Goal: Check status: Check status

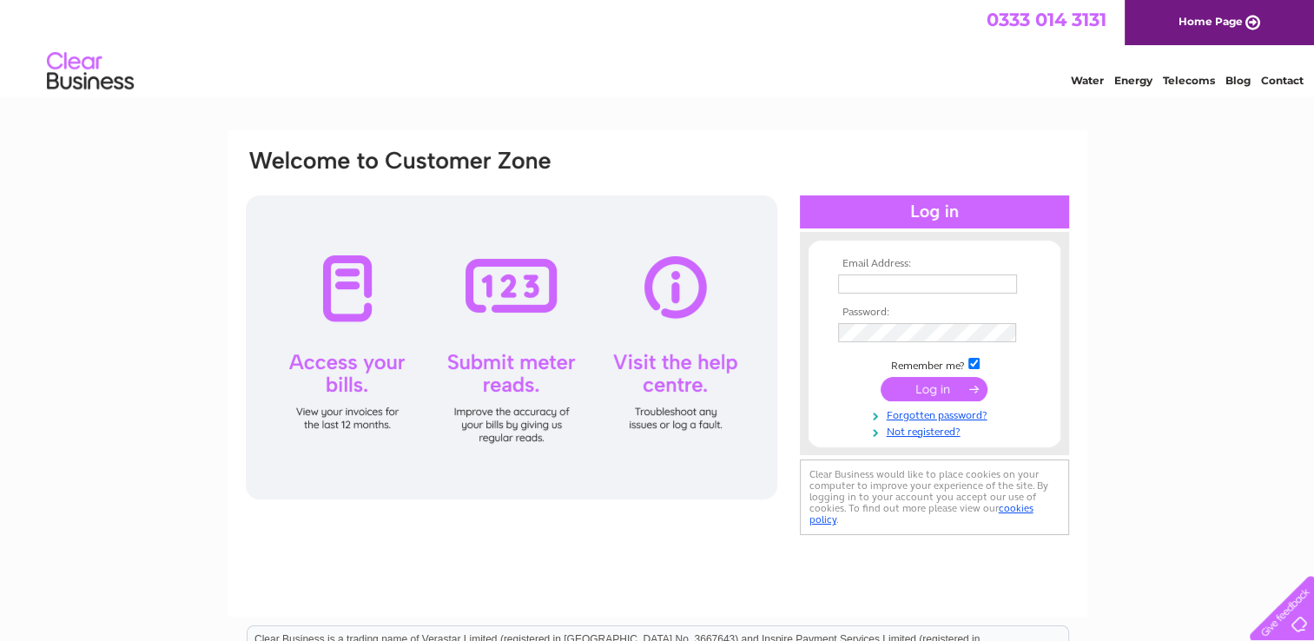
type input "muirsservices@btconnect.com"
click at [909, 386] on input "submit" at bounding box center [934, 389] width 107 height 24
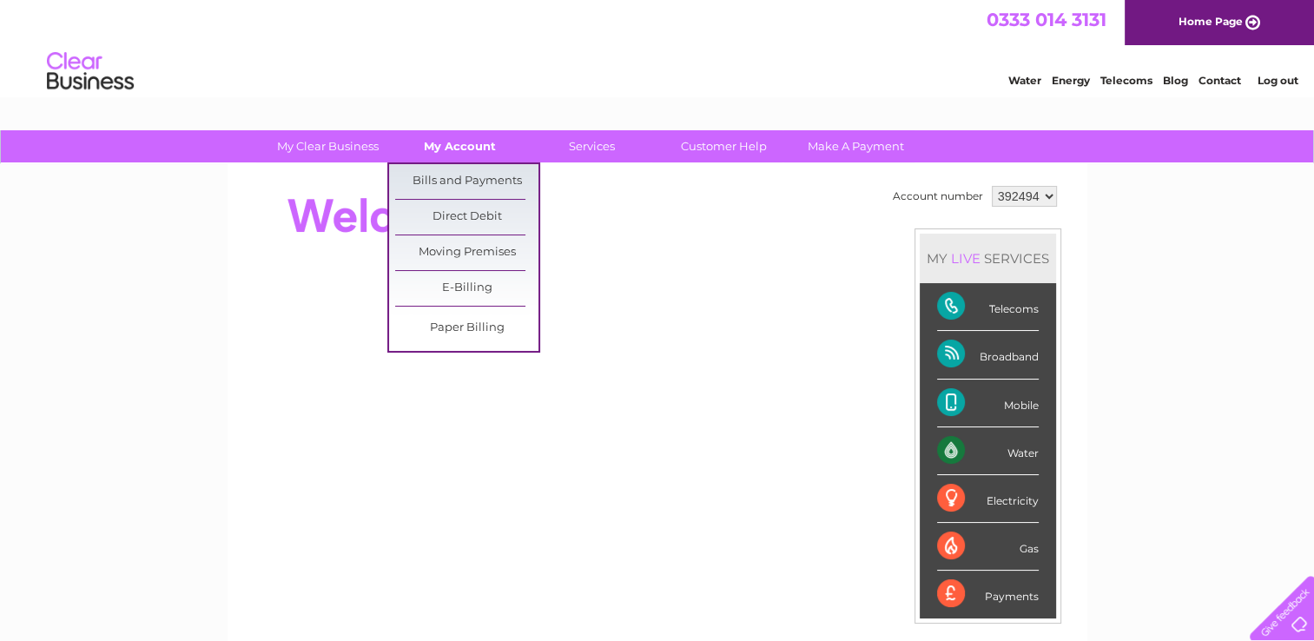
click at [455, 148] on link "My Account" at bounding box center [459, 146] width 143 height 32
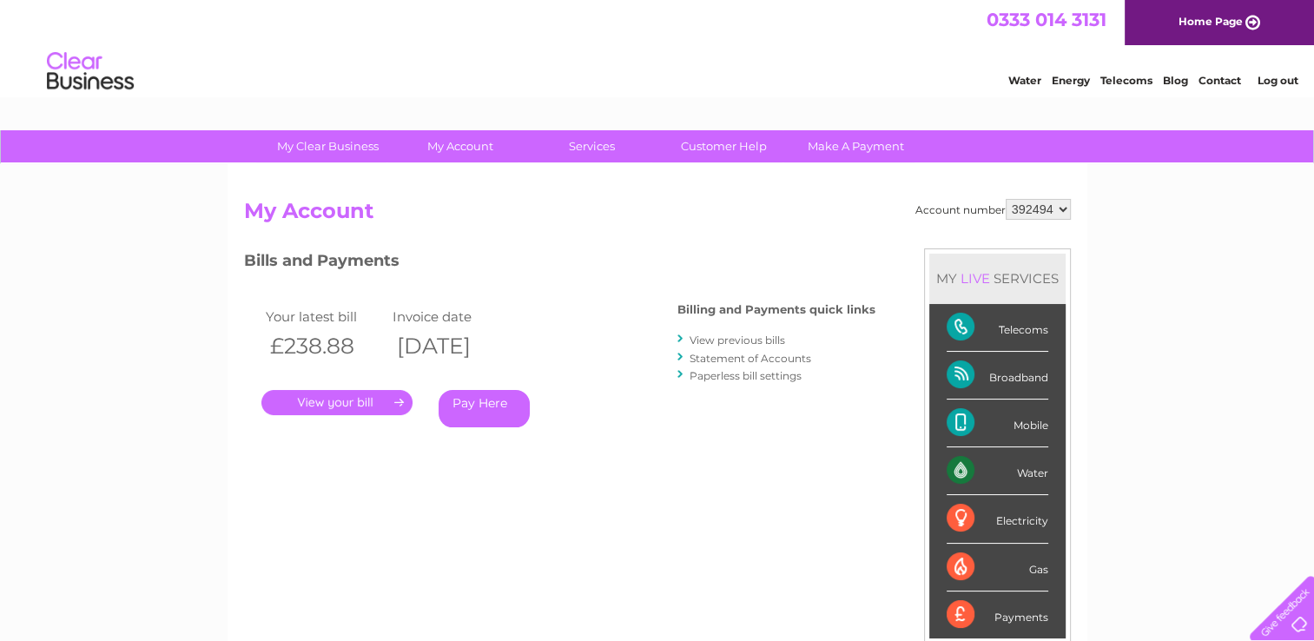
click at [315, 401] on link "." at bounding box center [336, 402] width 151 height 25
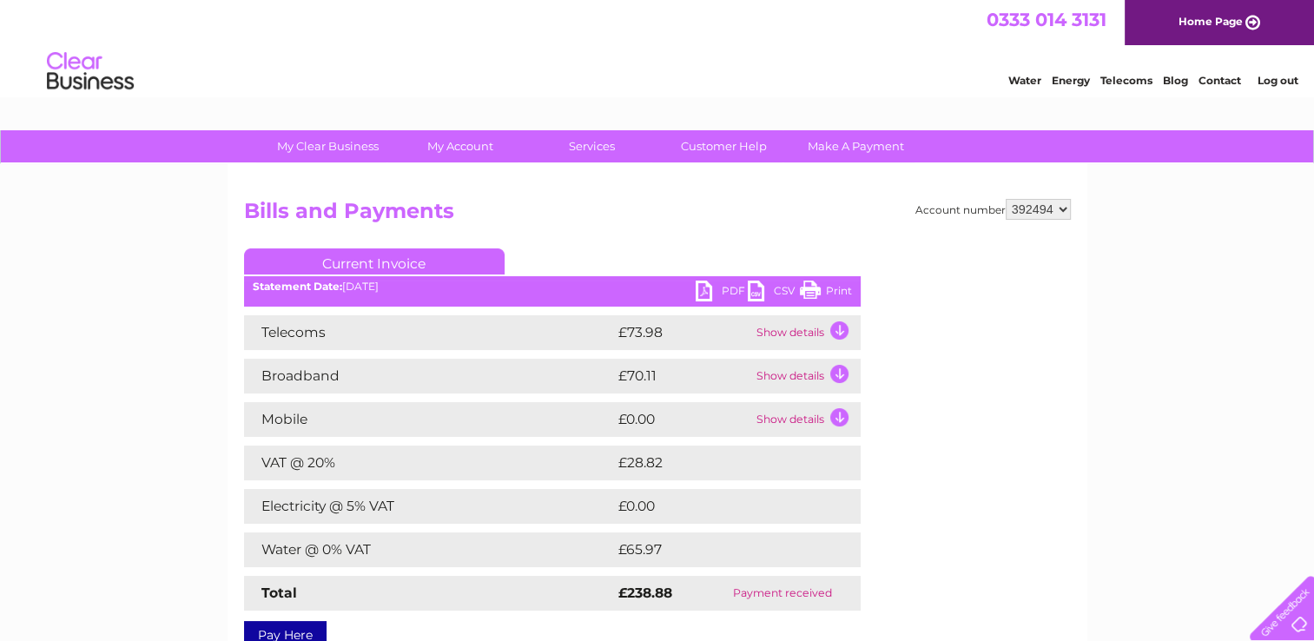
click at [803, 332] on td "Show details" at bounding box center [806, 332] width 109 height 35
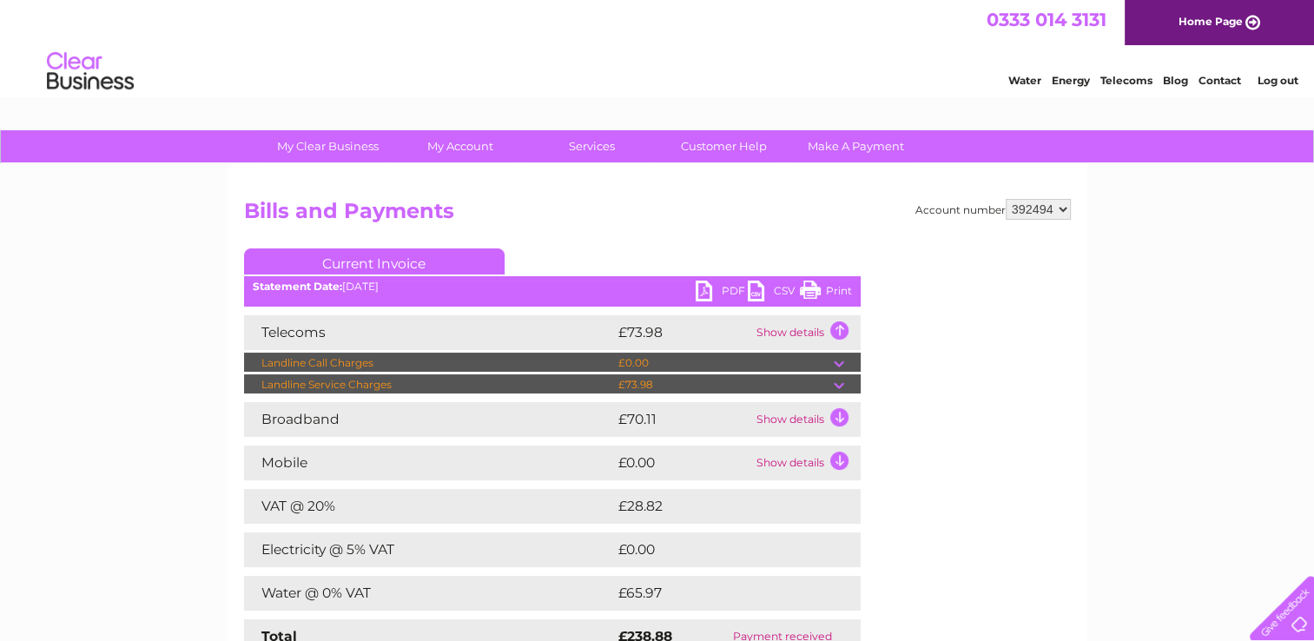
click at [838, 334] on td "Show details" at bounding box center [806, 332] width 109 height 35
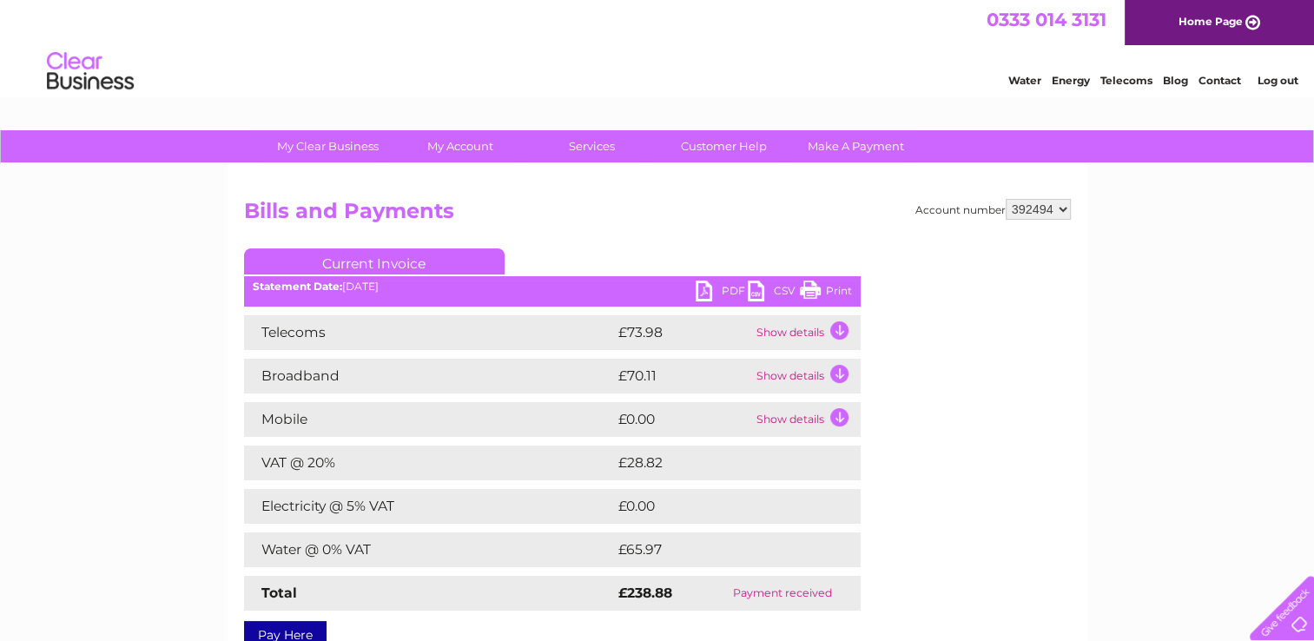
click at [838, 334] on td "Show details" at bounding box center [806, 332] width 109 height 35
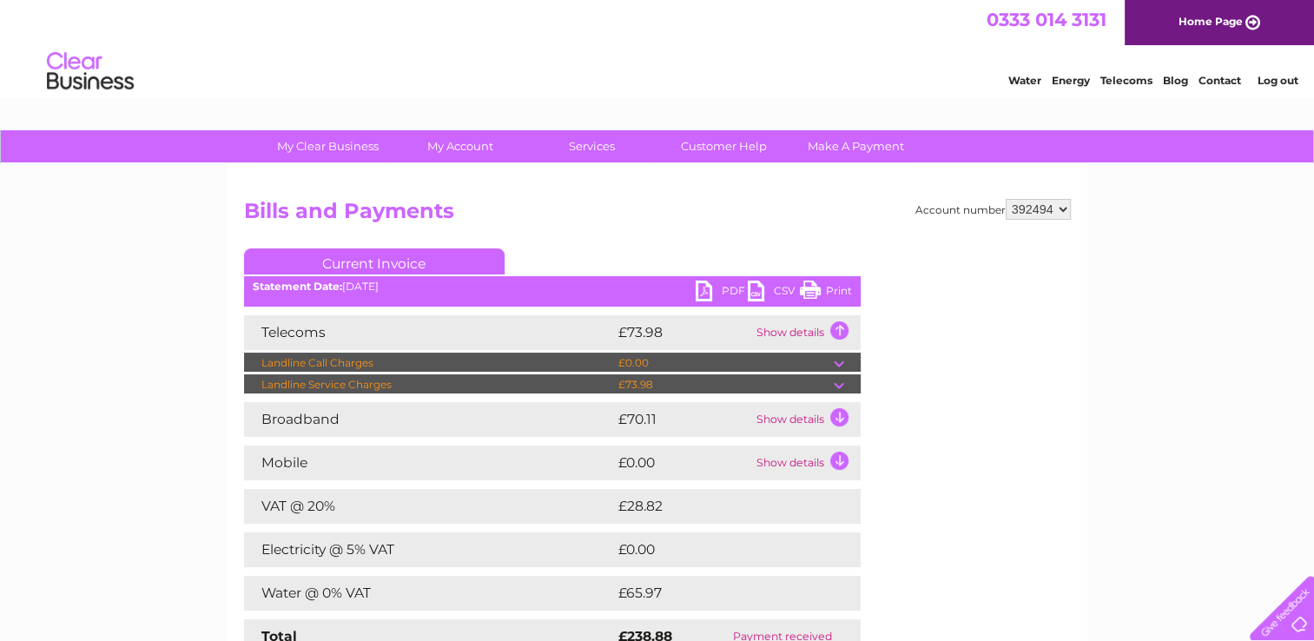
click at [838, 334] on td "Show details" at bounding box center [806, 332] width 109 height 35
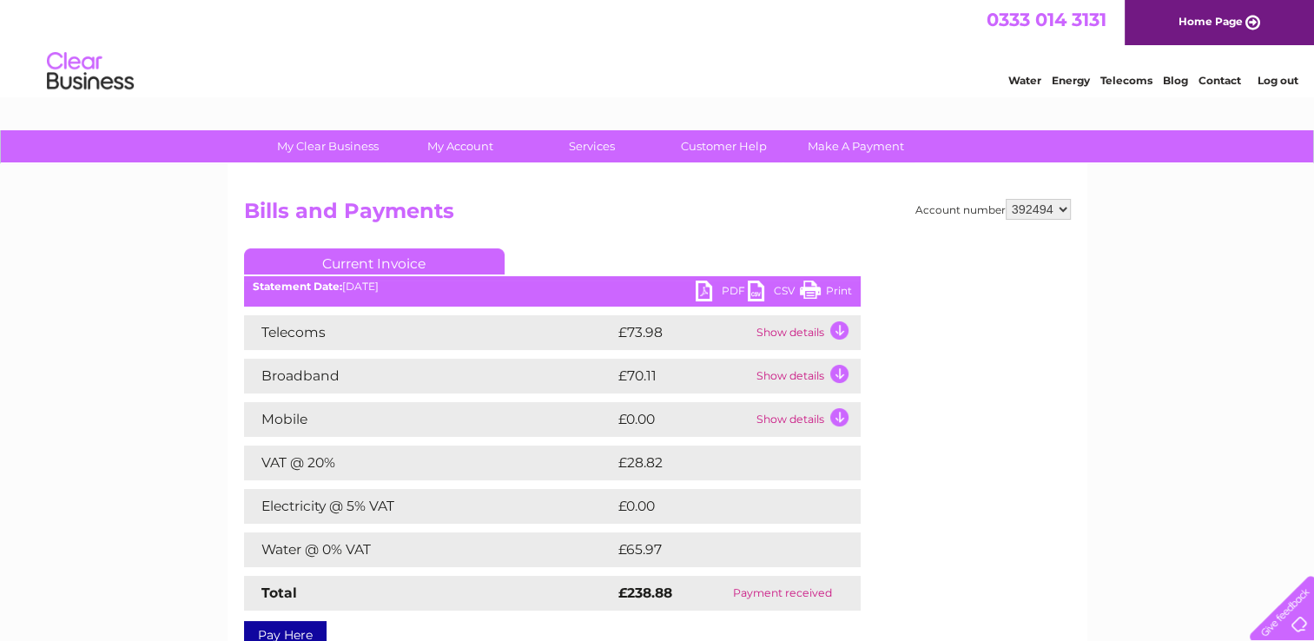
click at [836, 374] on td "Show details" at bounding box center [806, 376] width 109 height 35
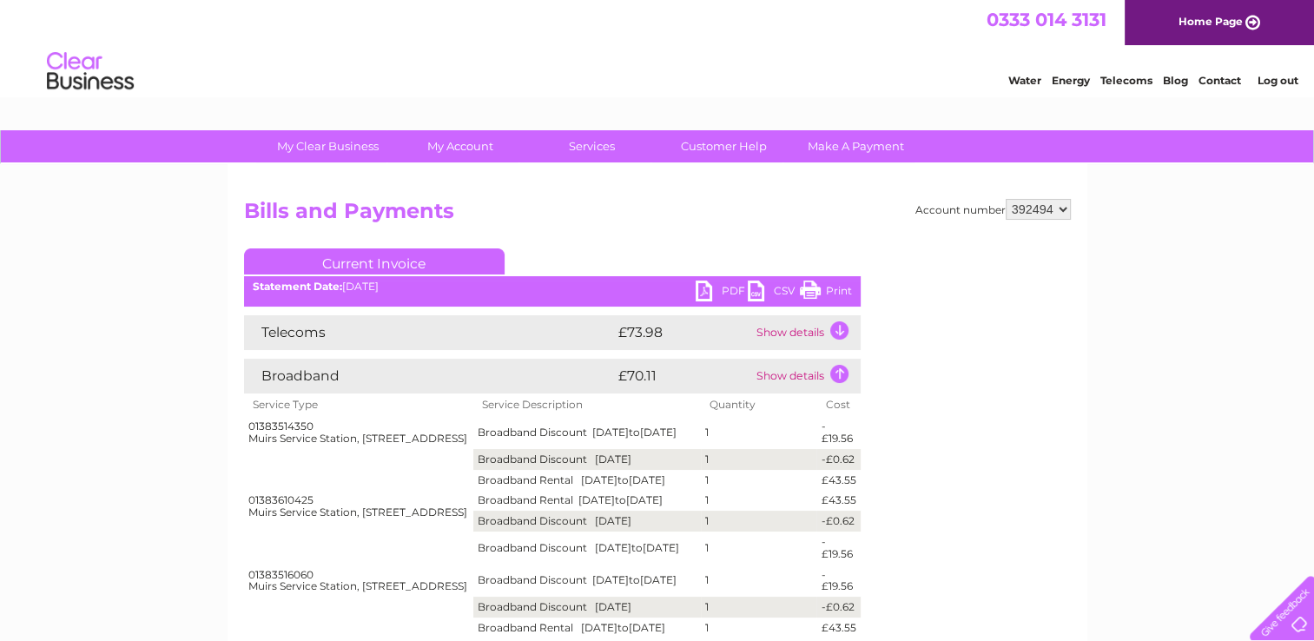
click at [837, 328] on td "Show details" at bounding box center [806, 332] width 109 height 35
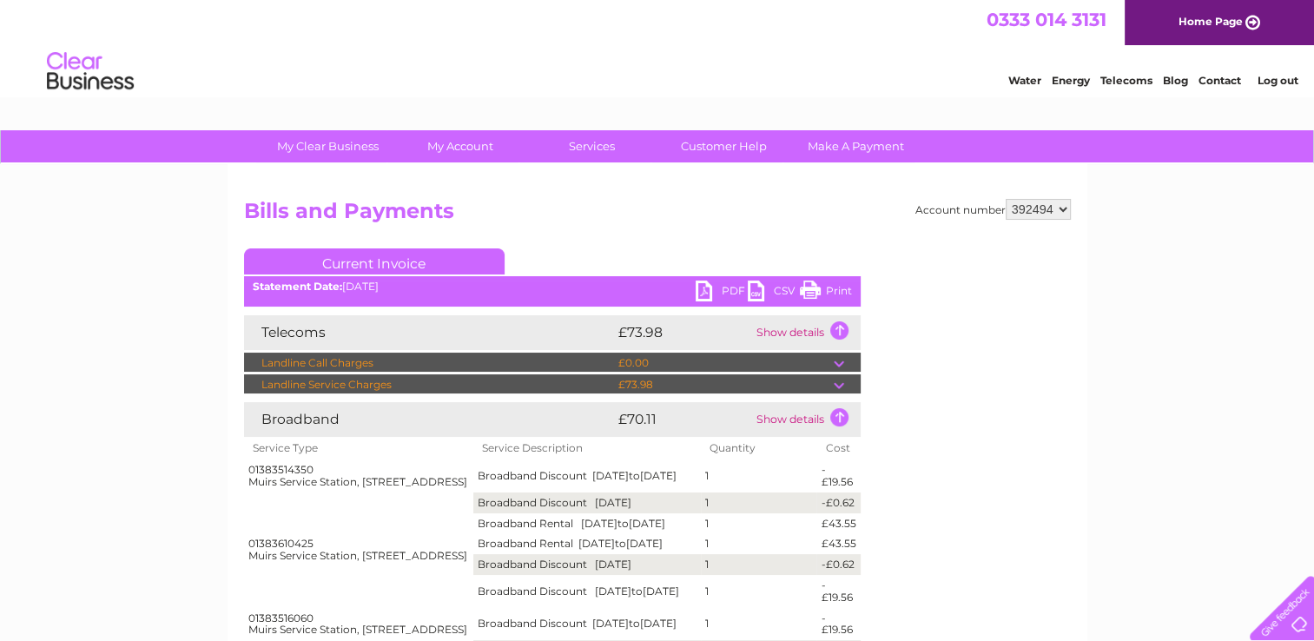
click at [837, 380] on td at bounding box center [847, 384] width 27 height 21
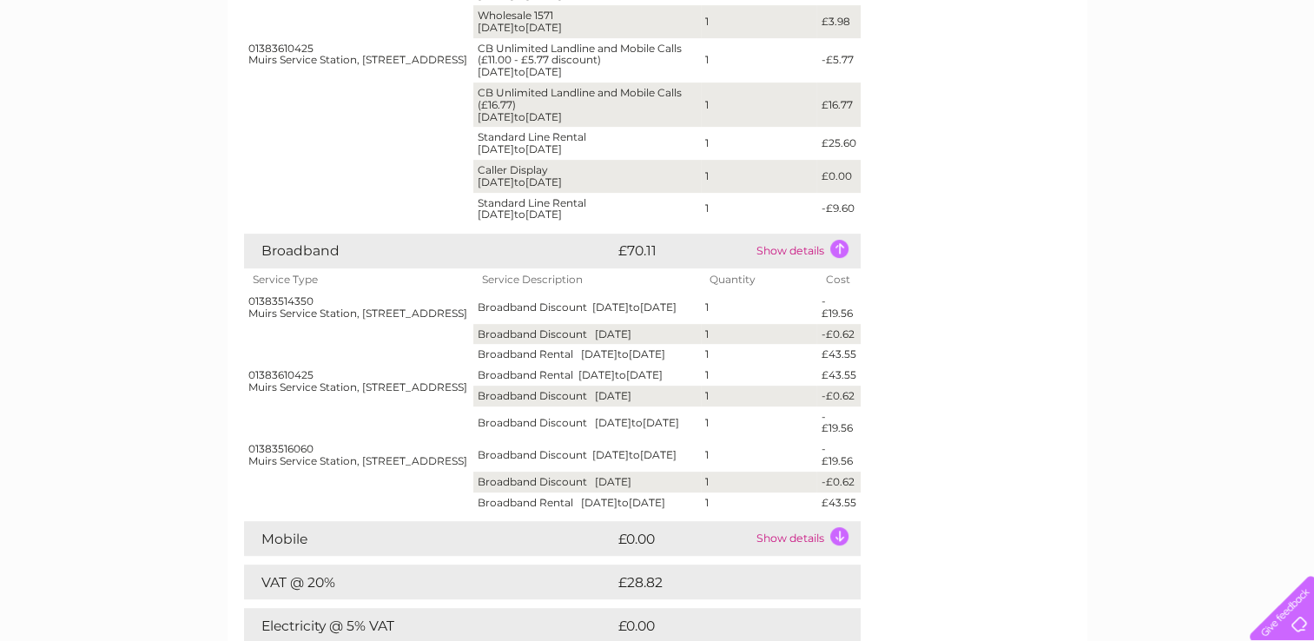
scroll to position [664, 0]
